Goal: Task Accomplishment & Management: Complete application form

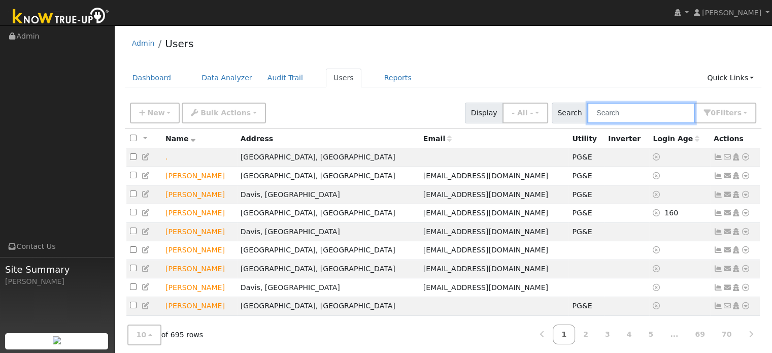
click at [644, 105] on input "text" at bounding box center [641, 112] width 108 height 21
click at [734, 81] on link "Quick Links" at bounding box center [730, 77] width 62 height 19
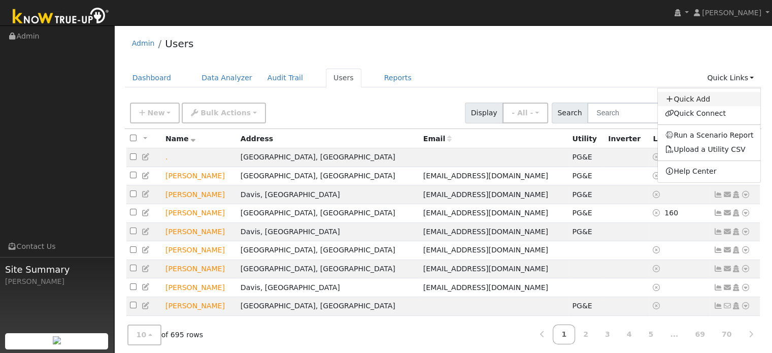
click at [707, 103] on link "Quick Add" at bounding box center [708, 99] width 103 height 14
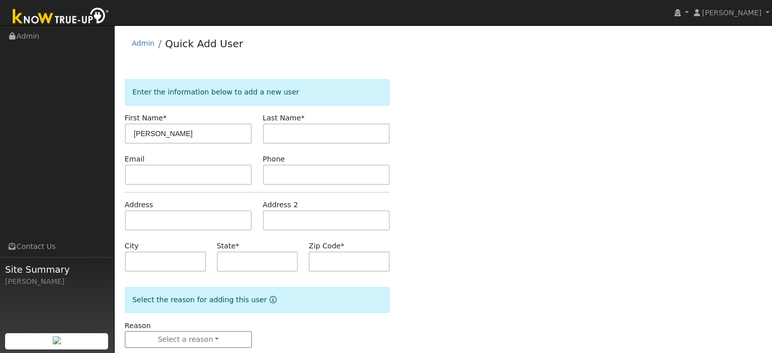
type input "[PERSON_NAME]"
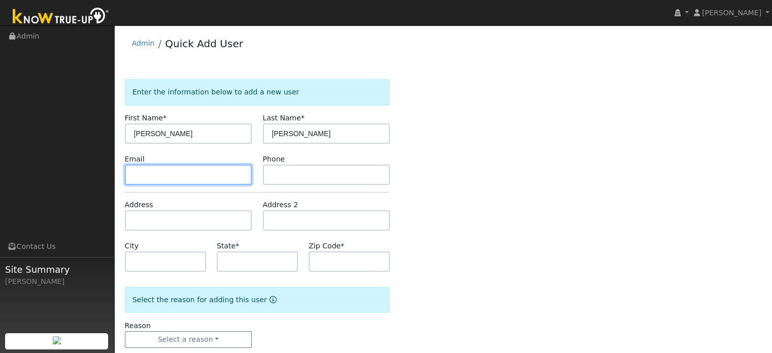
click at [132, 179] on input "text" at bounding box center [188, 174] width 127 height 20
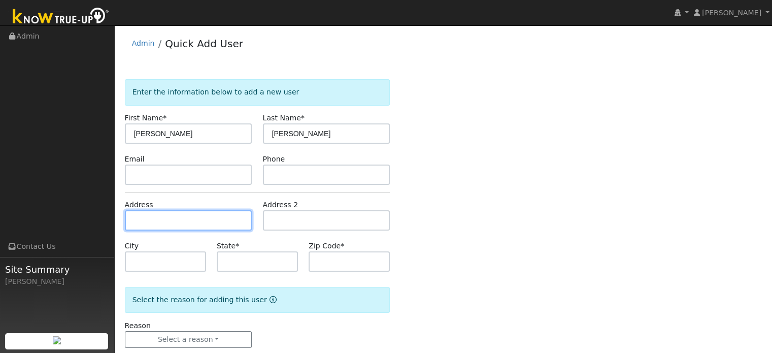
click at [142, 213] on input "text" at bounding box center [188, 220] width 127 height 20
type input "9013 Chianti Circle"
type input "Stockton"
type input "CA"
type input "95212"
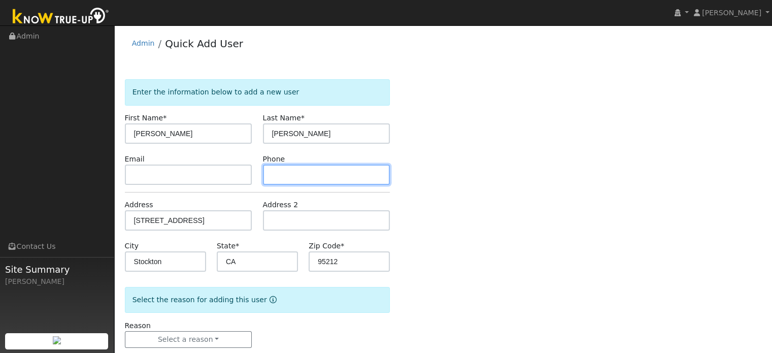
click at [306, 176] on input "text" at bounding box center [326, 174] width 127 height 20
type input "209-715-3934"
click at [315, 188] on form "Enter the information below to add a new user First Name * Angelica Last Name *…" at bounding box center [257, 223] width 265 height 289
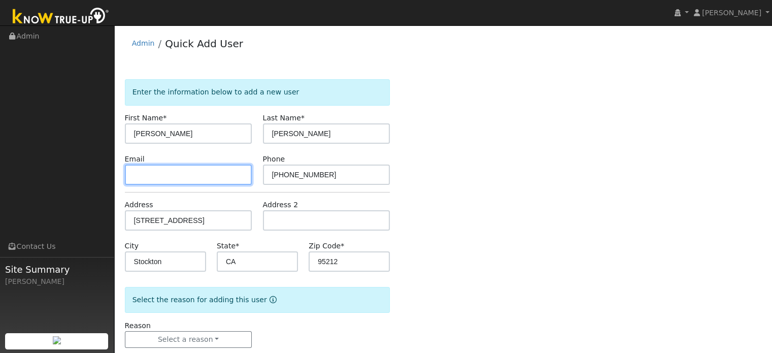
click at [165, 167] on input "text" at bounding box center [188, 174] width 127 height 20
paste input "[EMAIL_ADDRESS][DOMAIN_NAME]"
type input "[EMAIL_ADDRESS][DOMAIN_NAME]"
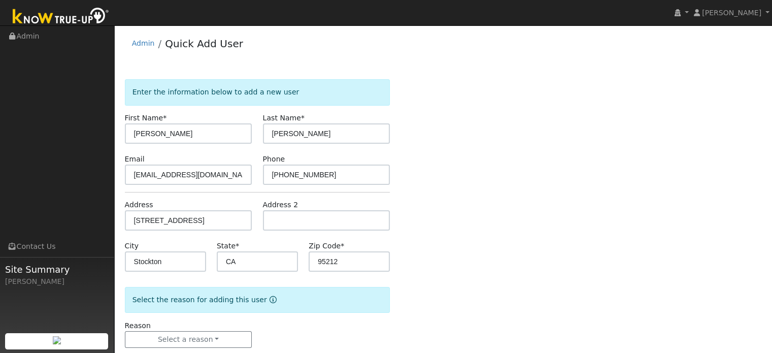
click at [457, 177] on div "Enter the information below to add a new user First Name * Angelica Last Name *…" at bounding box center [443, 223] width 637 height 289
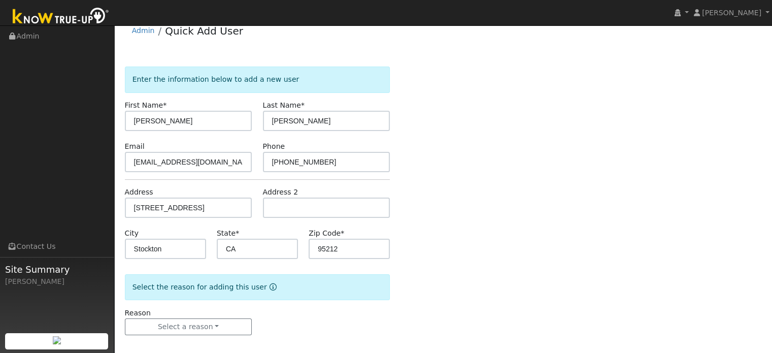
scroll to position [20, 0]
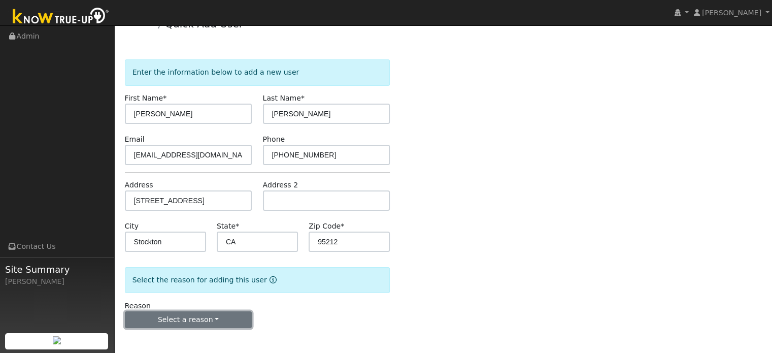
click at [211, 325] on button "Select a reason" at bounding box center [188, 319] width 127 height 17
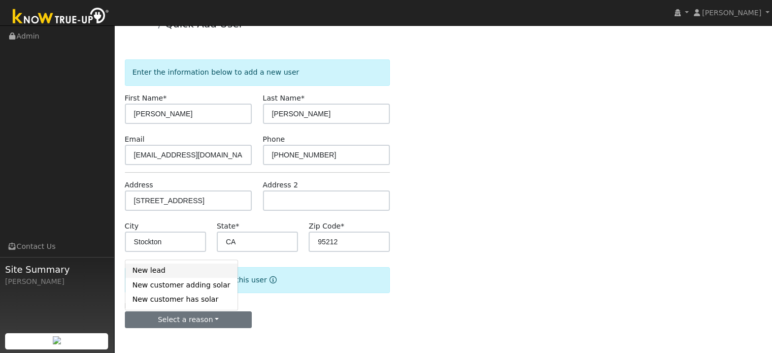
click at [161, 270] on link "New lead" at bounding box center [181, 270] width 112 height 14
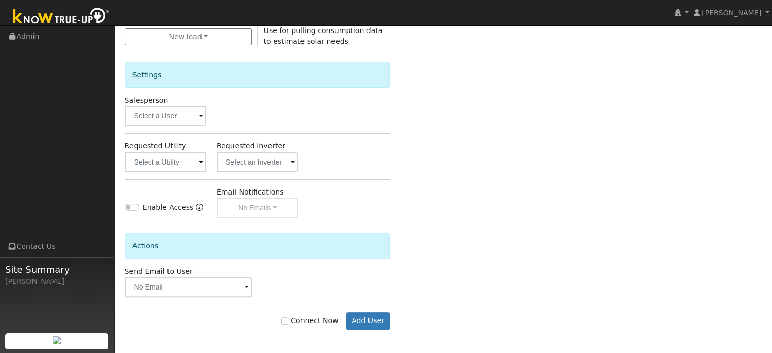
scroll to position [303, 0]
click at [192, 157] on input "text" at bounding box center [165, 161] width 81 height 20
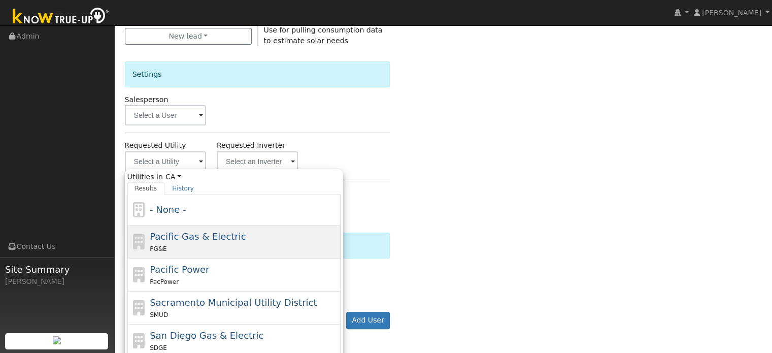
click at [178, 240] on span "Pacific Gas & Electric" at bounding box center [198, 236] width 96 height 11
type input "Pacific Gas & Electric"
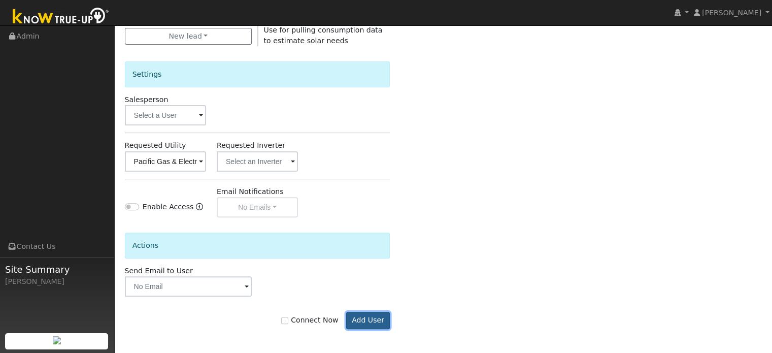
click at [376, 318] on button "Add User" at bounding box center [368, 319] width 44 height 17
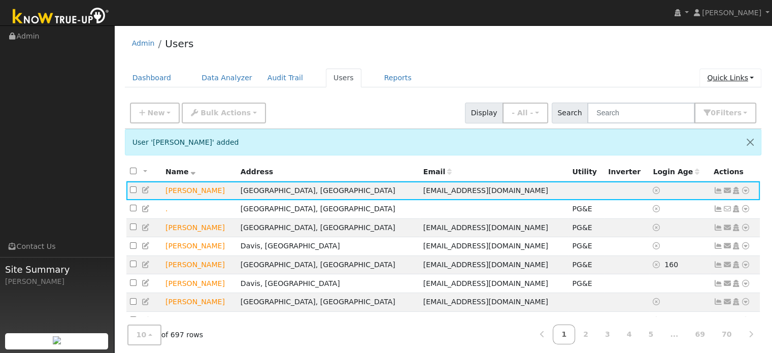
click at [729, 75] on link "Quick Links" at bounding box center [730, 77] width 62 height 19
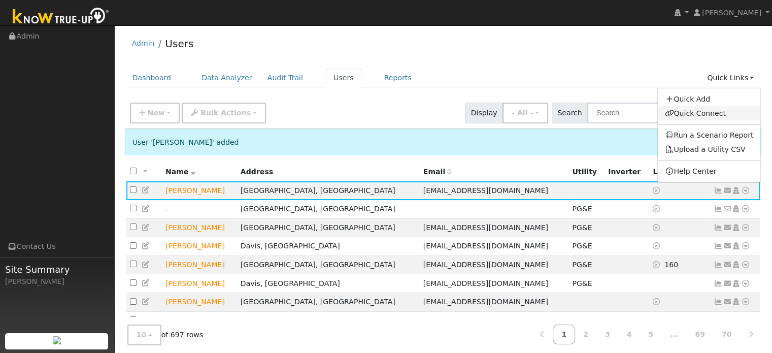
click at [690, 117] on link "Quick Connect" at bounding box center [708, 113] width 103 height 14
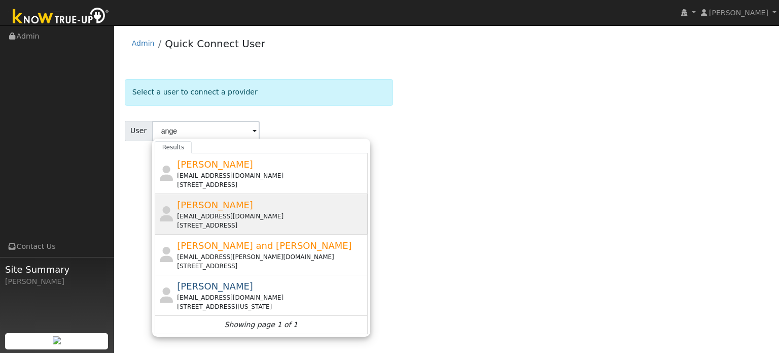
click at [220, 204] on span "[PERSON_NAME]" at bounding box center [215, 204] width 76 height 11
type input "[PERSON_NAME]"
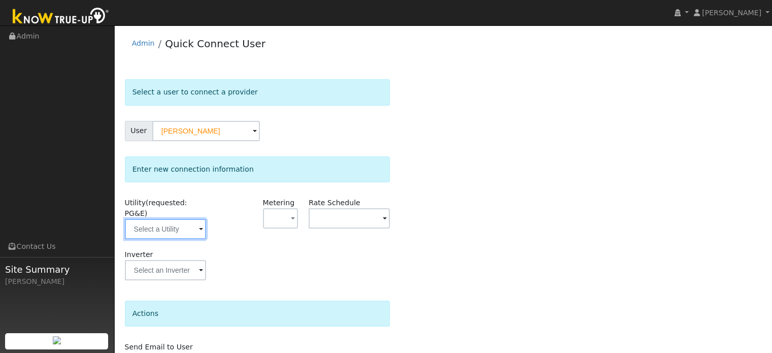
click at [182, 219] on input "text" at bounding box center [165, 229] width 81 height 20
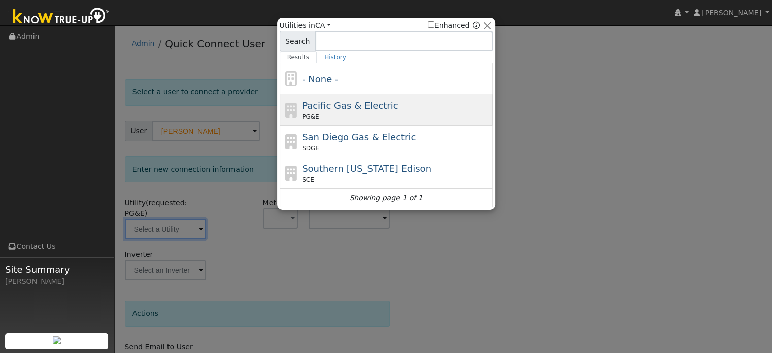
click at [331, 100] on span "Pacific Gas & Electric" at bounding box center [350, 105] width 96 height 11
type input "PG&E"
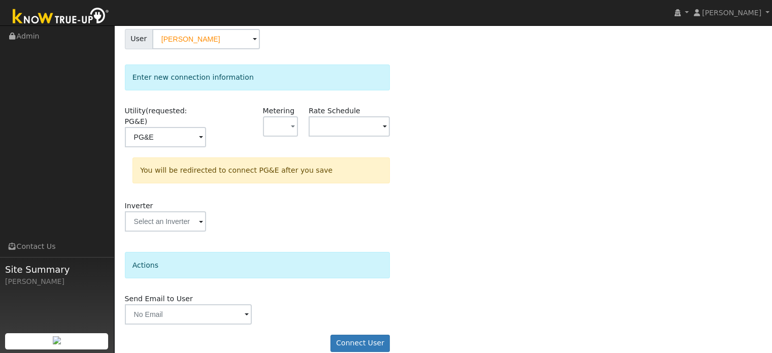
scroll to position [94, 0]
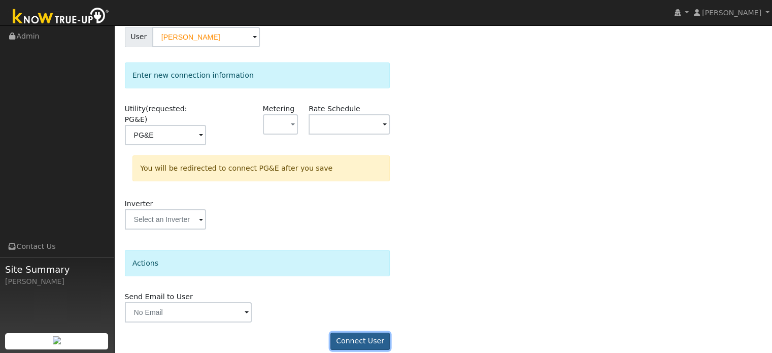
click at [376, 335] on button "Connect User" at bounding box center [360, 340] width 60 height 17
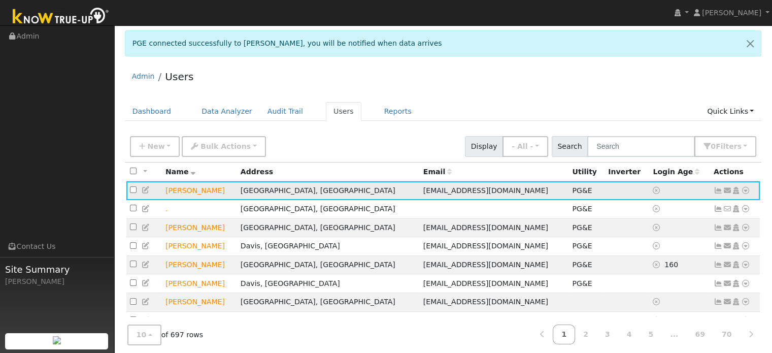
click at [742, 188] on icon at bounding box center [745, 190] width 9 height 7
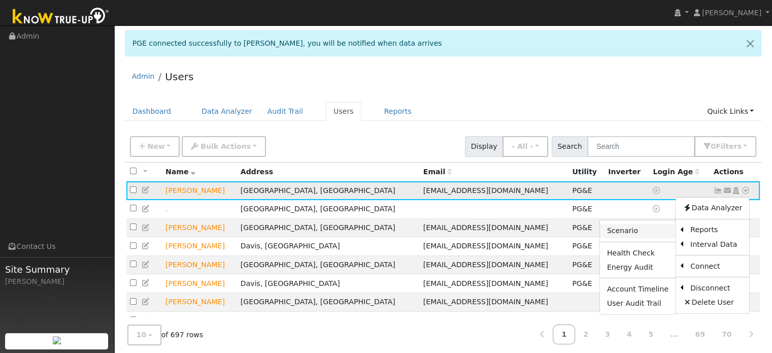
click at [647, 233] on link "Scenario" at bounding box center [638, 231] width 76 height 14
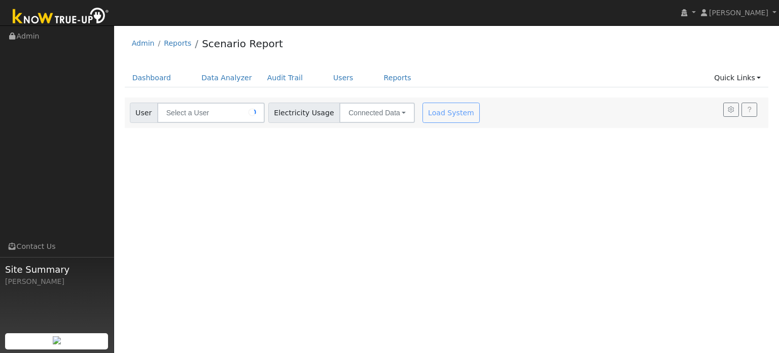
type input "[PERSON_NAME]"
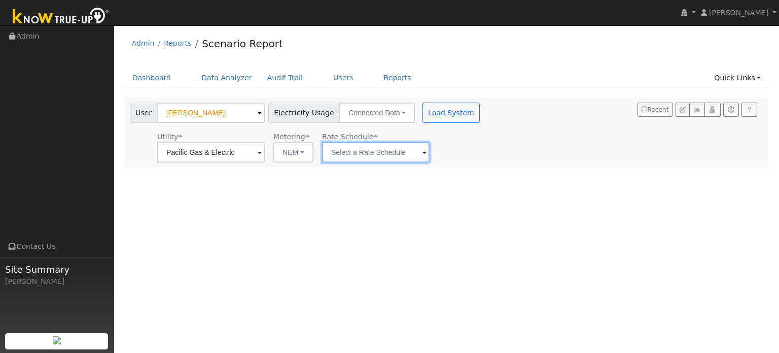
click at [374, 155] on input "text" at bounding box center [376, 152] width 108 height 20
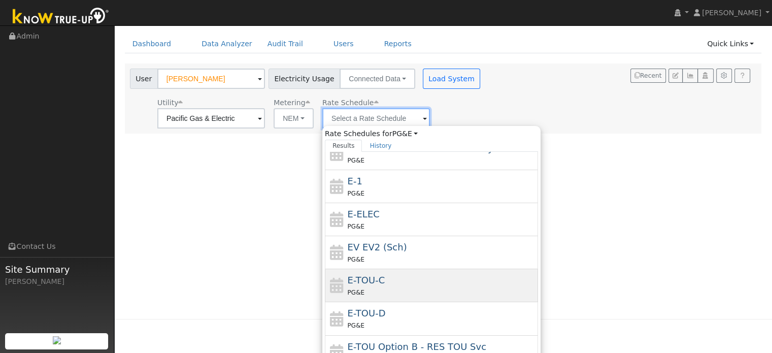
scroll to position [51, 0]
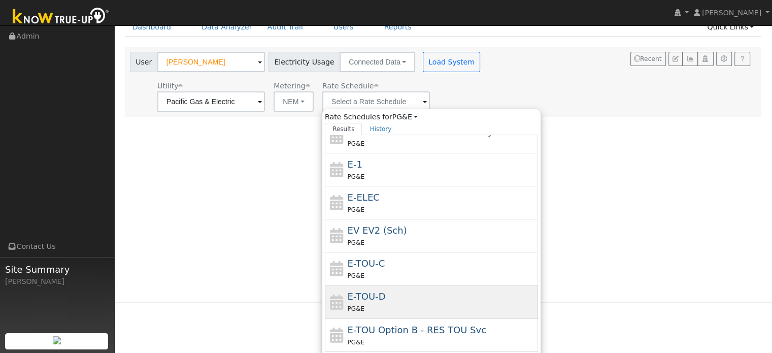
click at [387, 294] on div "E-TOU-D PG&E" at bounding box center [441, 301] width 188 height 24
type input "E-TOU-D"
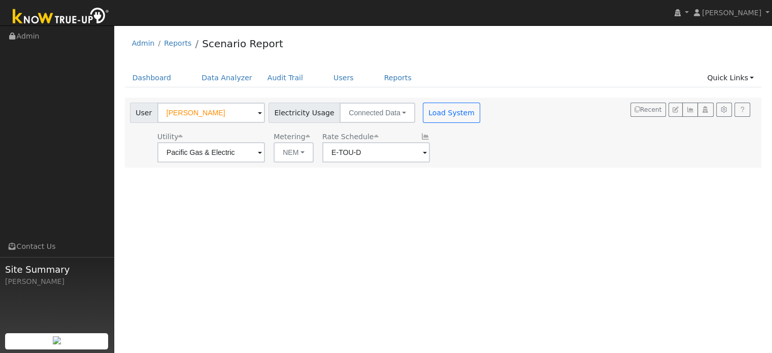
scroll to position [0, 0]
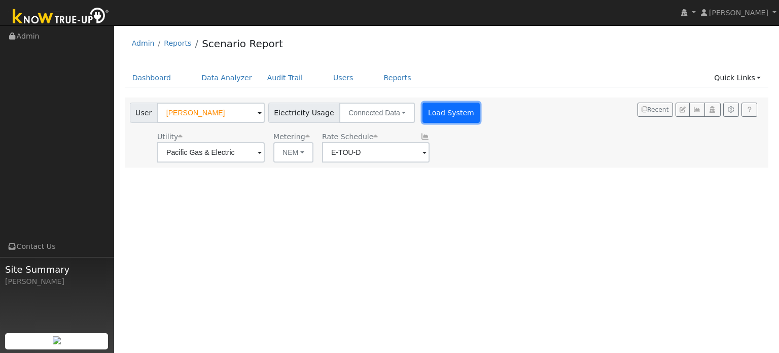
click at [426, 117] on button "Load System" at bounding box center [452, 112] width 58 height 20
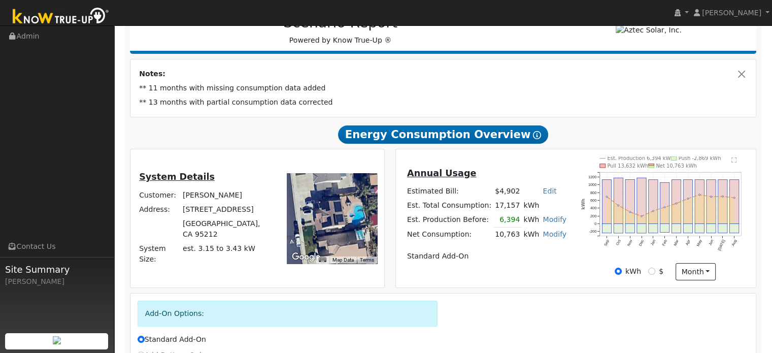
scroll to position [152, 0]
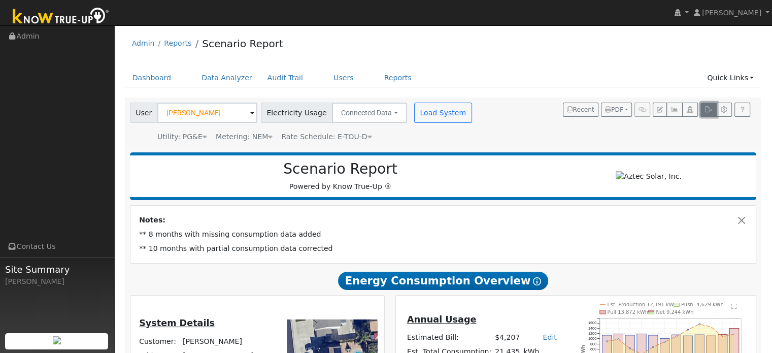
click at [709, 115] on button "button" at bounding box center [708, 109] width 16 height 14
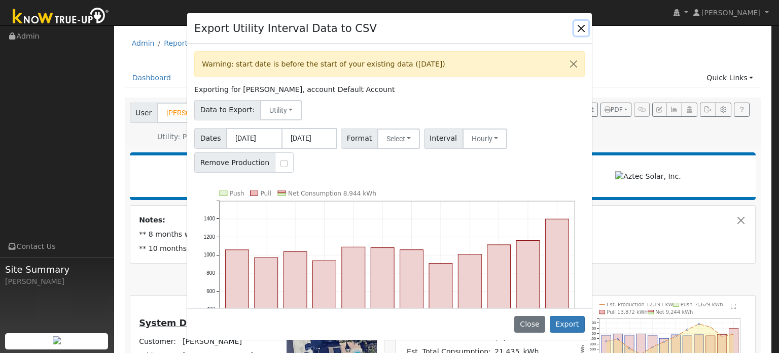
click at [582, 28] on button "Close" at bounding box center [581, 28] width 14 height 14
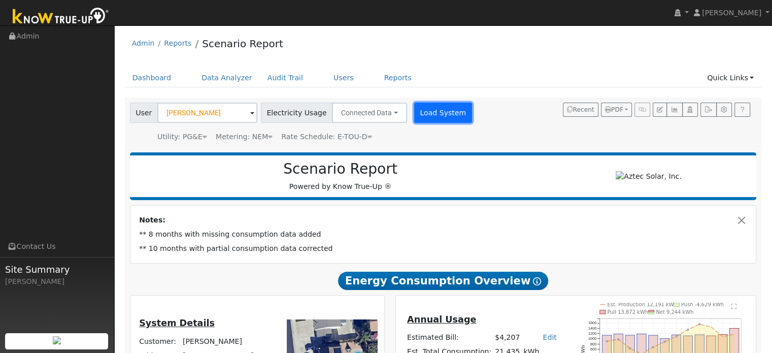
click at [446, 116] on button "Load System" at bounding box center [443, 112] width 58 height 20
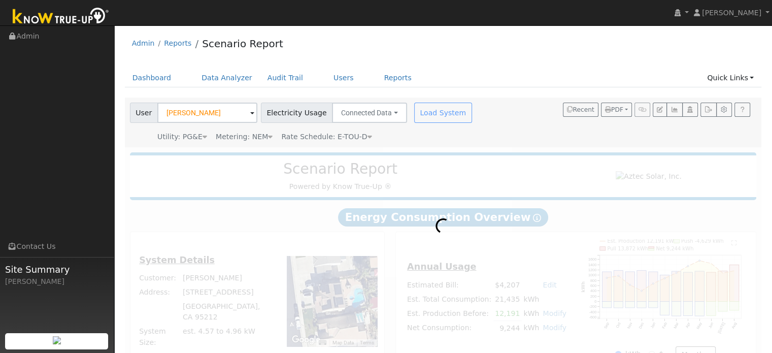
radio input "true"
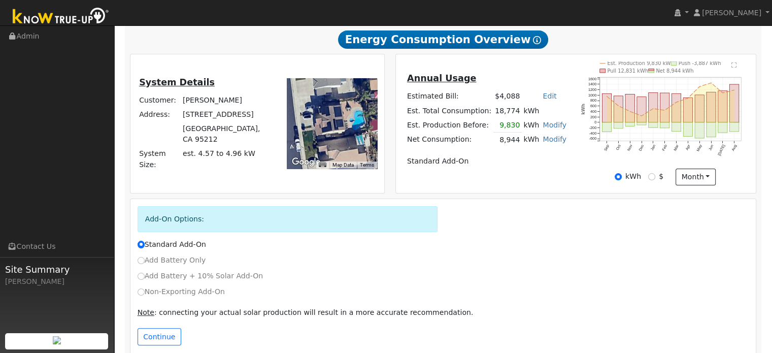
scroll to position [195, 0]
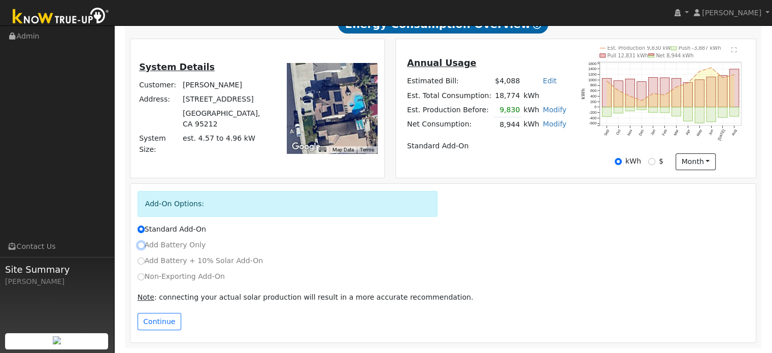
click at [141, 243] on input "Add Battery Only" at bounding box center [140, 244] width 7 height 7
radio input "true"
radio input "false"
click at [149, 326] on button "Continue" at bounding box center [159, 320] width 44 height 17
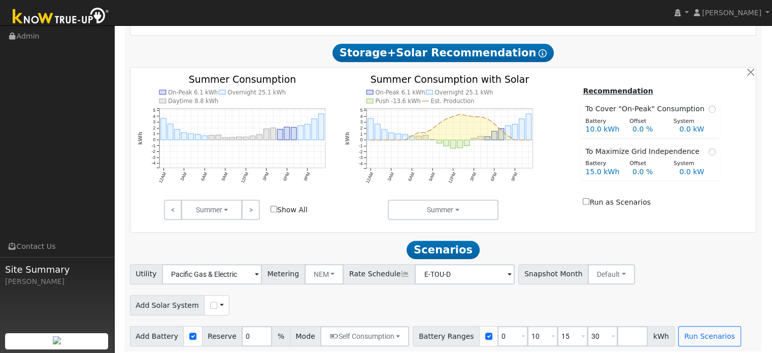
scroll to position [459, 0]
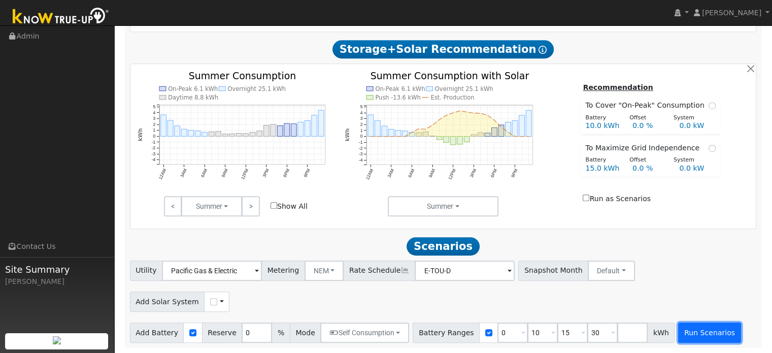
click at [690, 336] on button "Run Scenarios" at bounding box center [709, 332] width 62 height 20
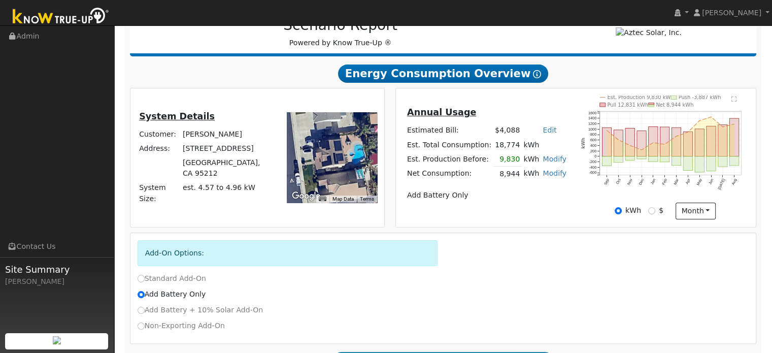
scroll to position [55, 0]
